Goal: Task Accomplishment & Management: Manage account settings

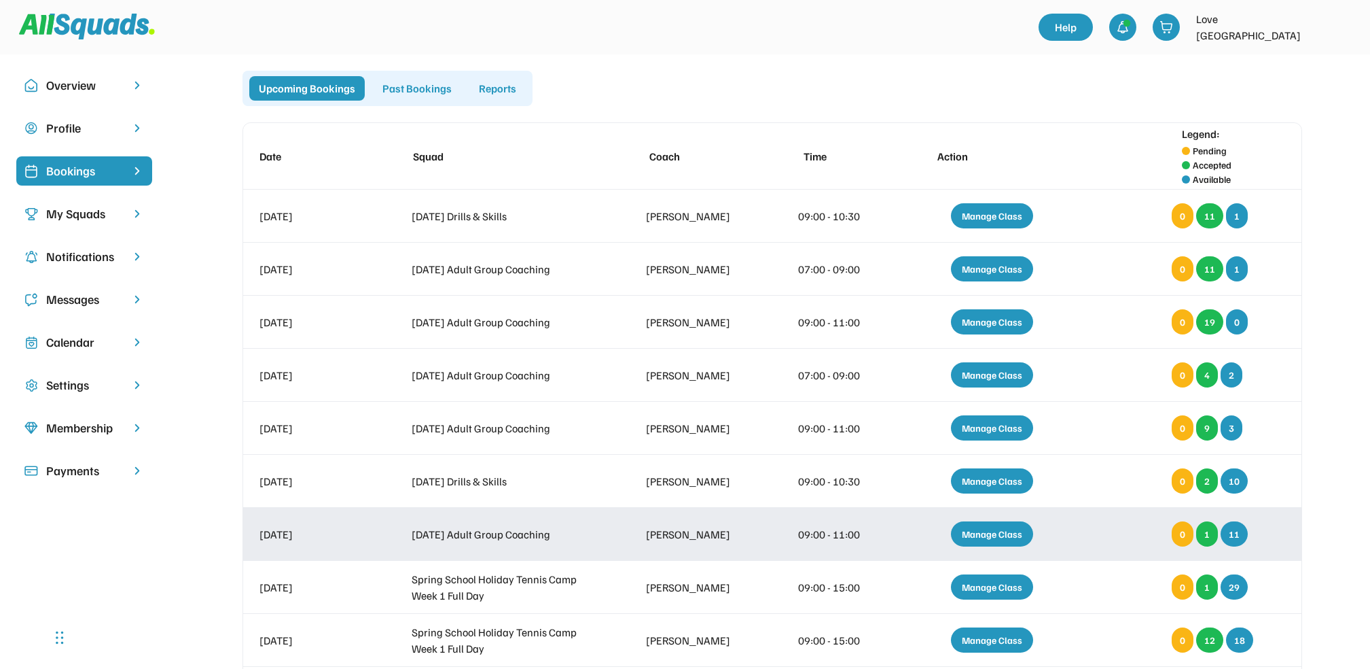
scroll to position [1, 0]
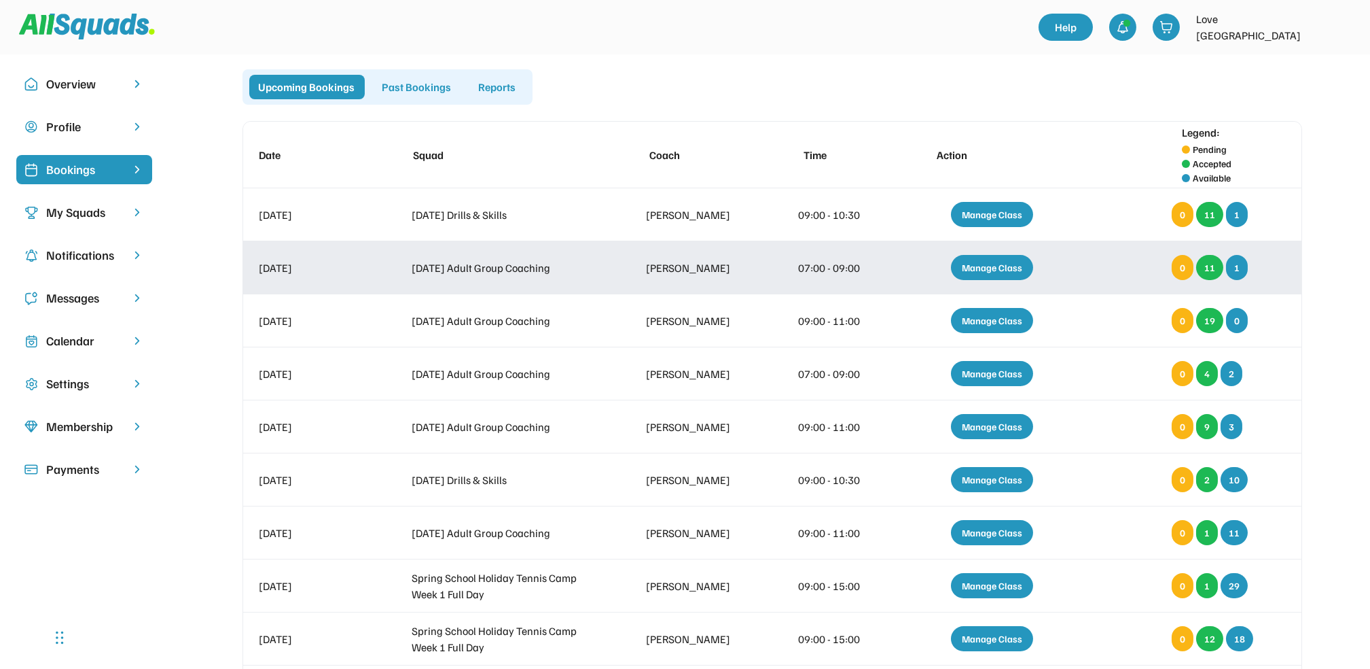
click at [1007, 262] on div "Manage Class" at bounding box center [992, 267] width 82 height 25
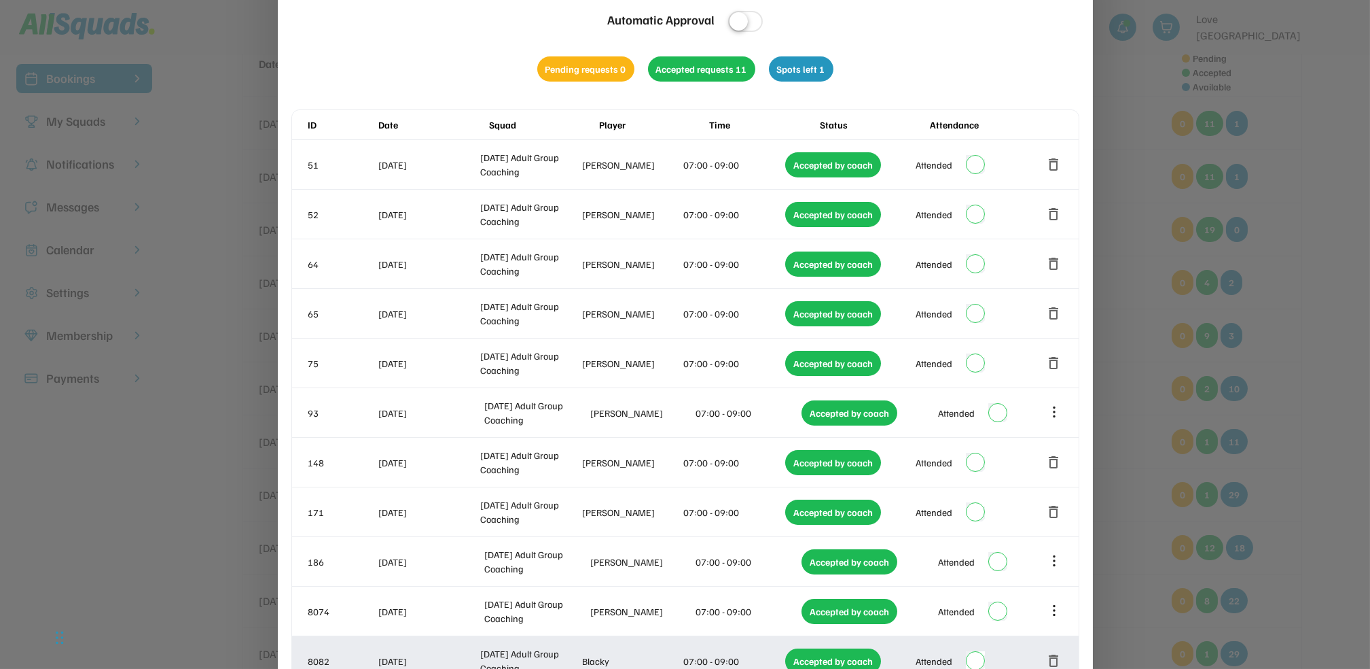
scroll to position [0, 0]
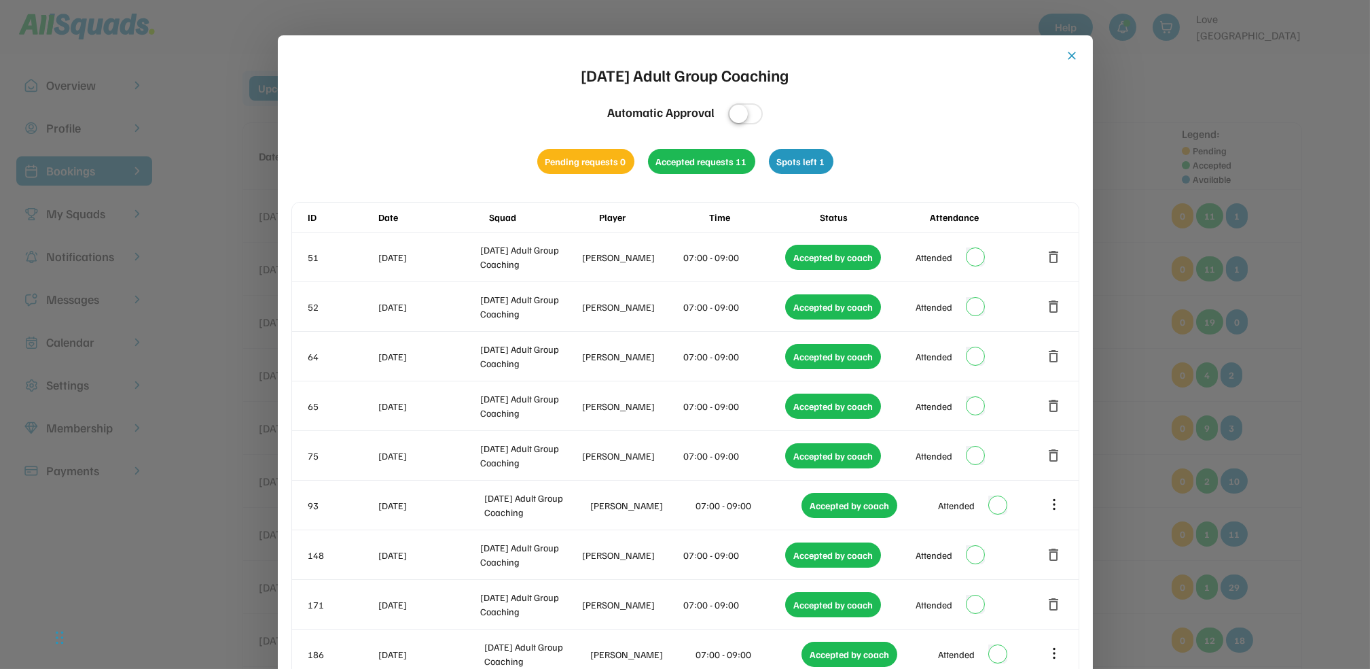
click at [1073, 54] on button "close" at bounding box center [1073, 56] width 14 height 14
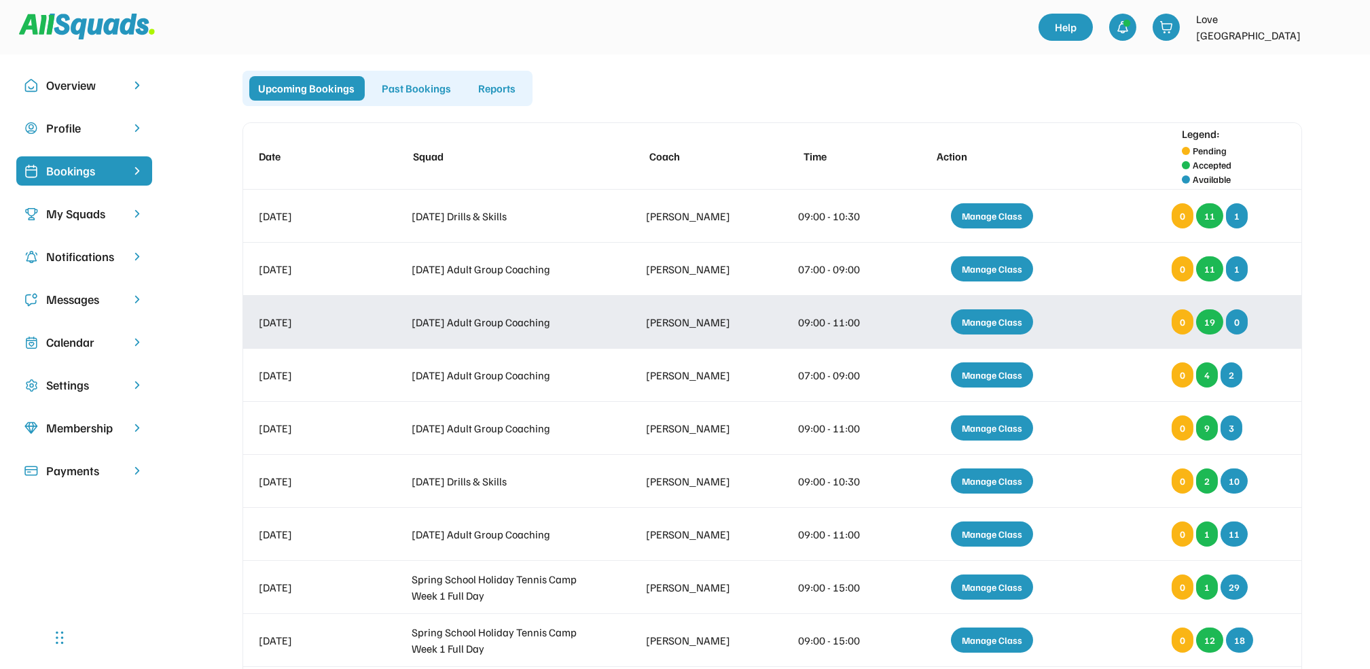
click at [980, 323] on div "Manage Class" at bounding box center [992, 321] width 82 height 25
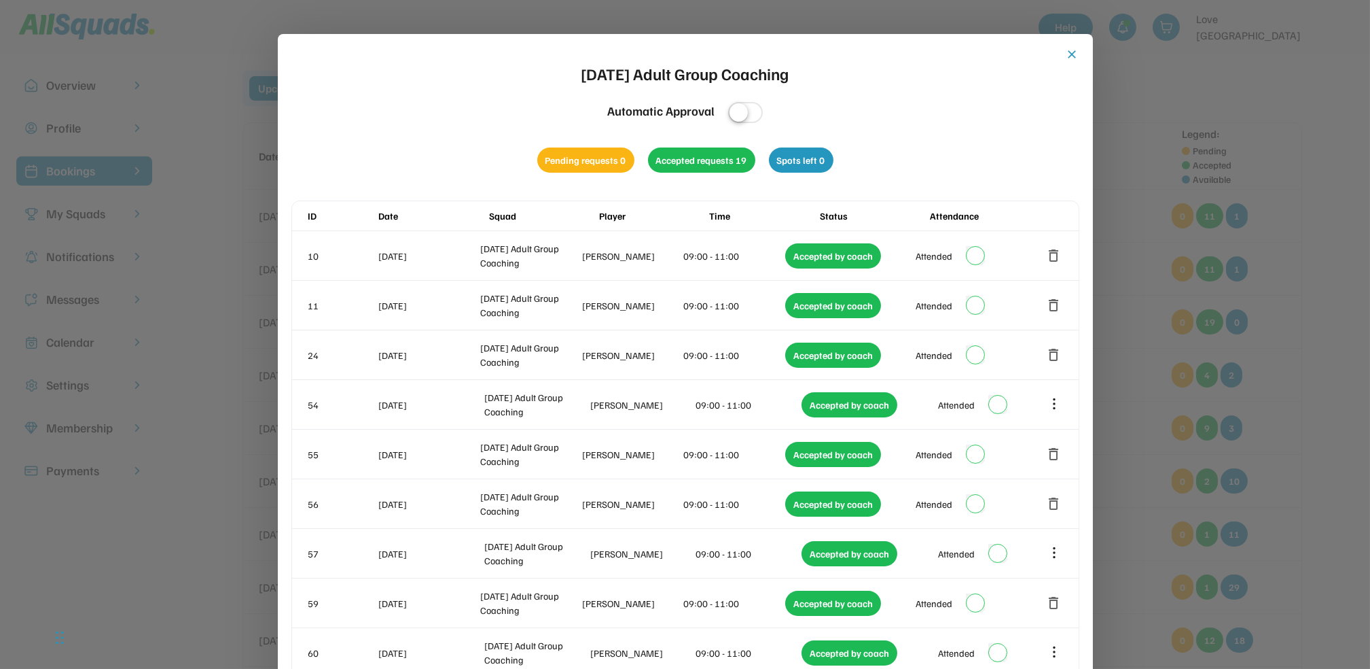
click at [1073, 51] on button "close" at bounding box center [1073, 55] width 14 height 14
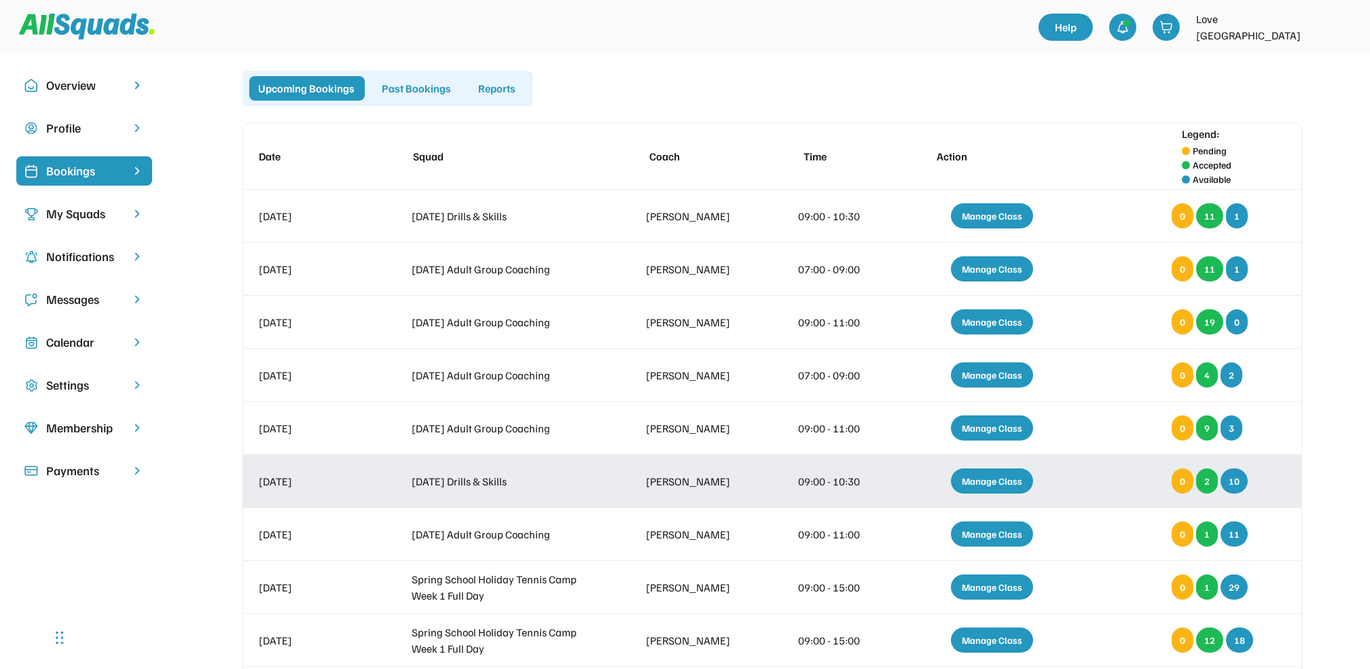
click at [987, 476] on div "Manage Class" at bounding box center [992, 480] width 82 height 25
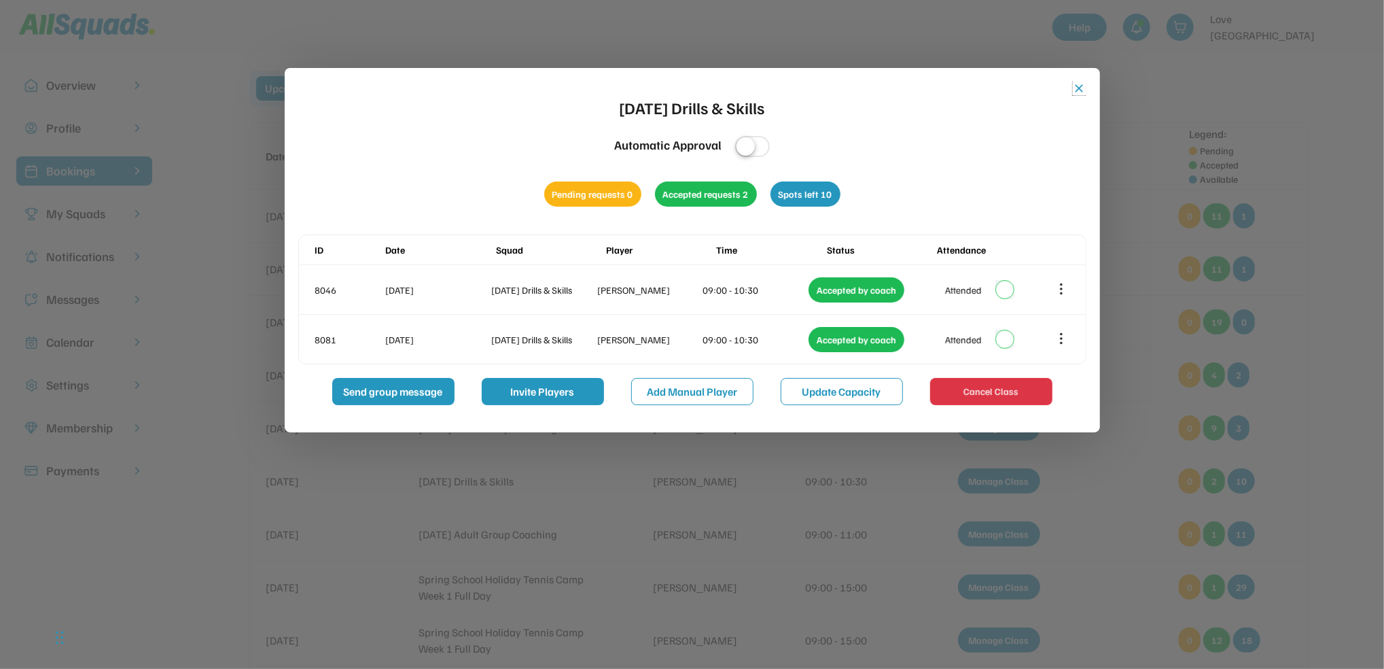
click at [1075, 87] on button "close" at bounding box center [1080, 89] width 14 height 14
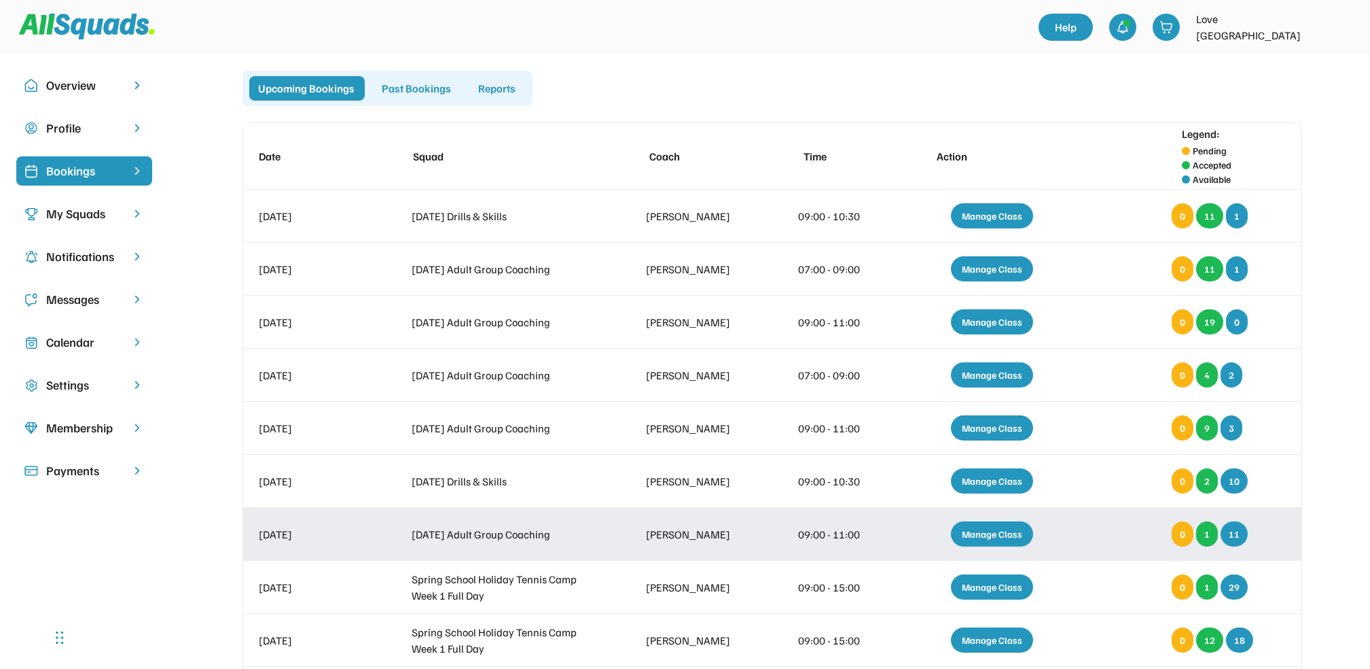
click at [1006, 530] on div "Manage Class" at bounding box center [992, 533] width 82 height 25
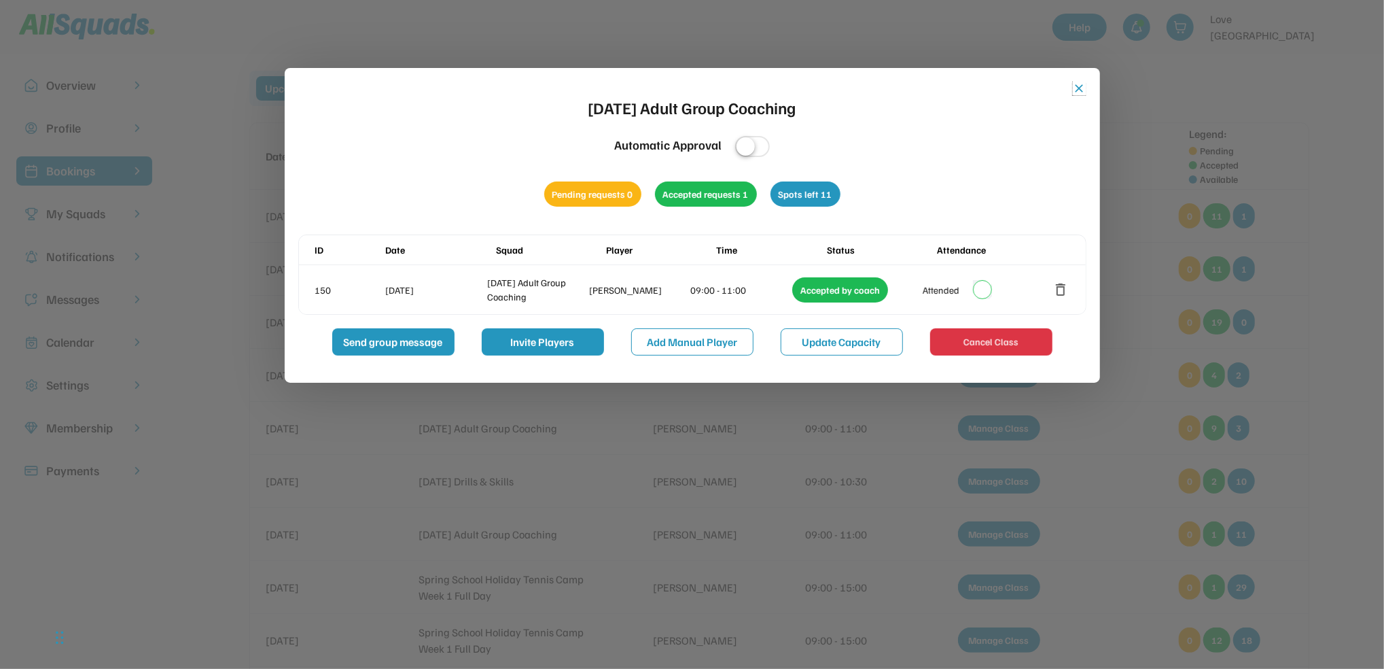
click at [1079, 85] on button "close" at bounding box center [1080, 89] width 14 height 14
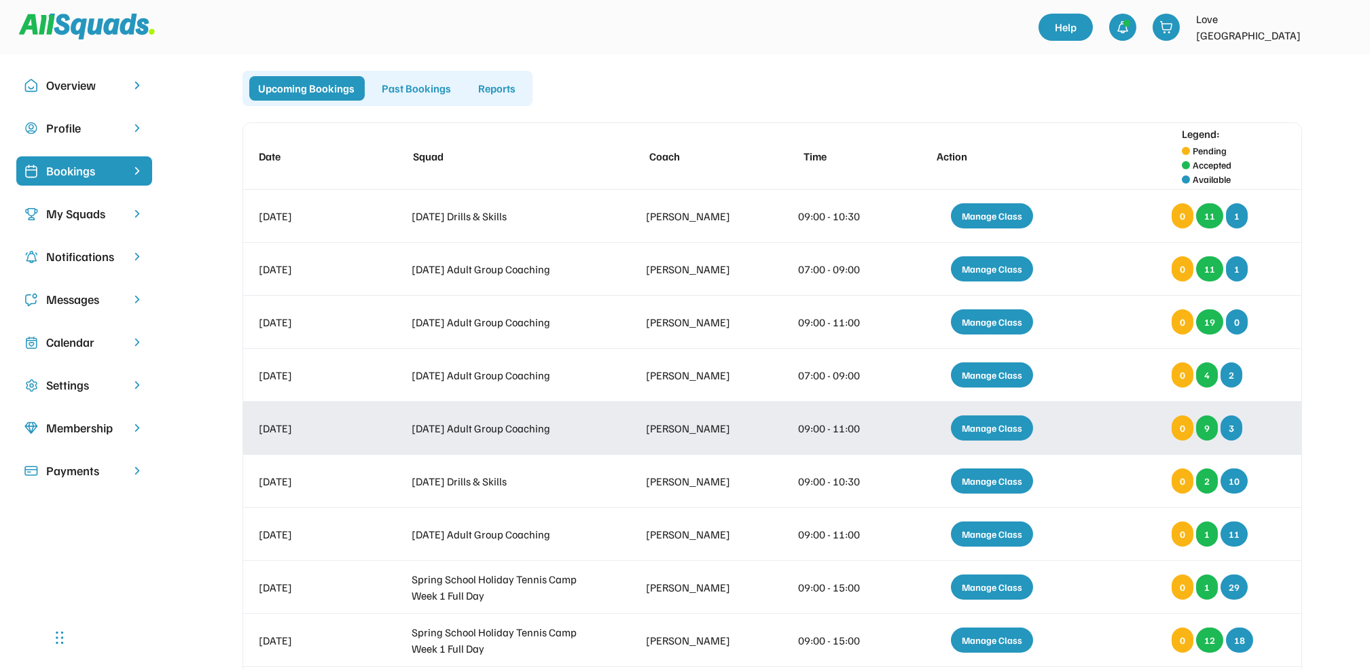
click at [1001, 425] on div "Manage Class" at bounding box center [992, 427] width 82 height 25
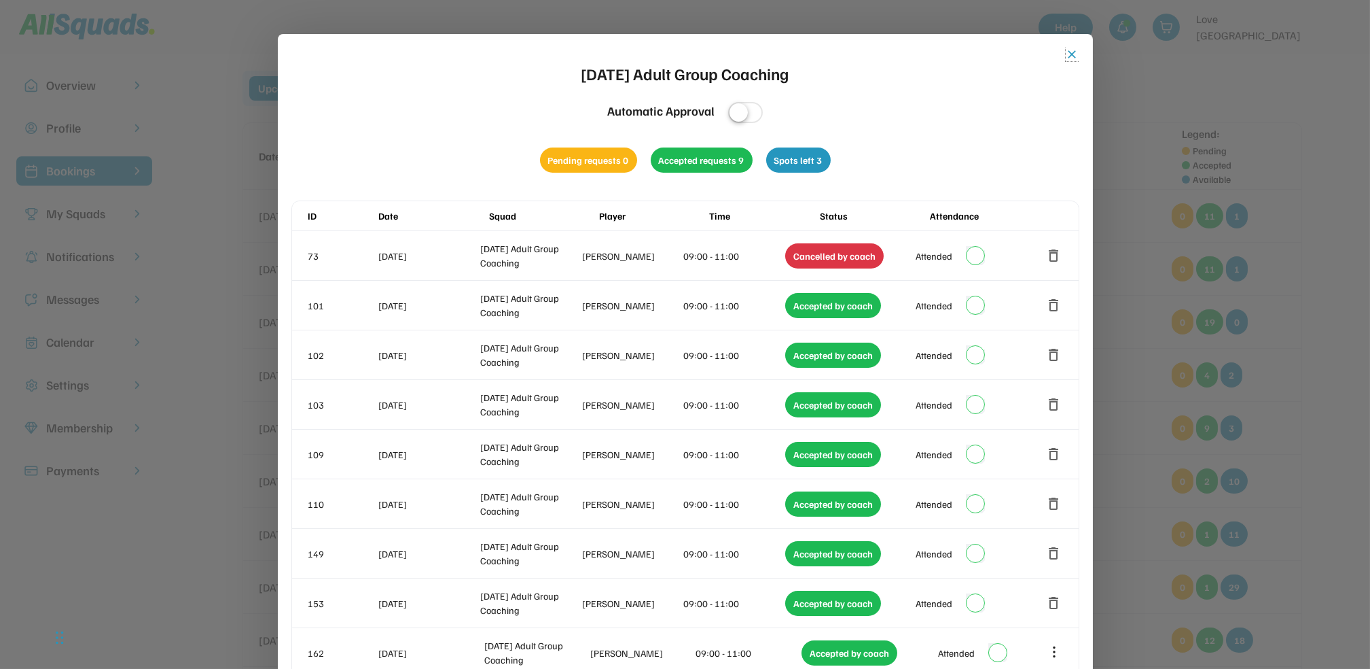
click at [1067, 51] on button "close" at bounding box center [1073, 55] width 14 height 14
